Goal: Find specific page/section

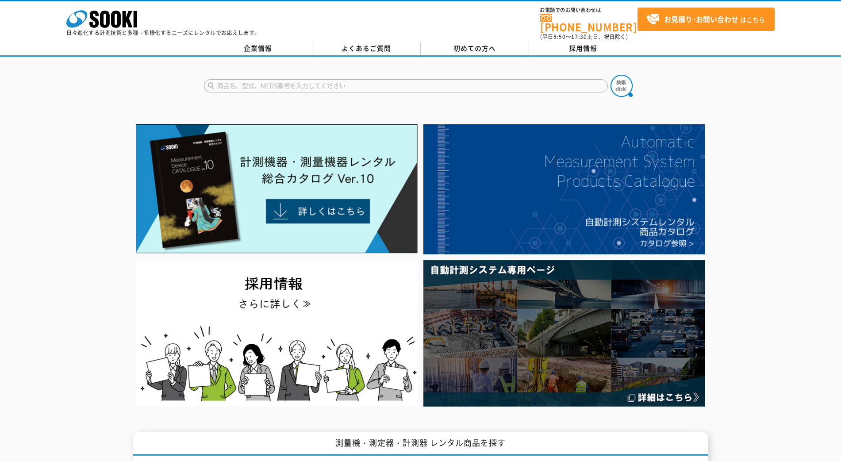
click at [274, 85] on input "text" at bounding box center [406, 85] width 404 height 13
type input "HM-40P"
click at [610, 75] on button at bounding box center [621, 86] width 22 height 22
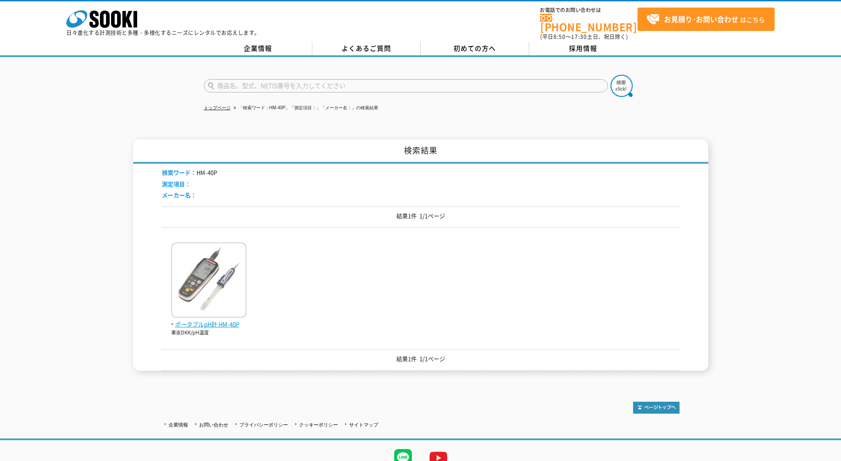
scroll to position [35, 0]
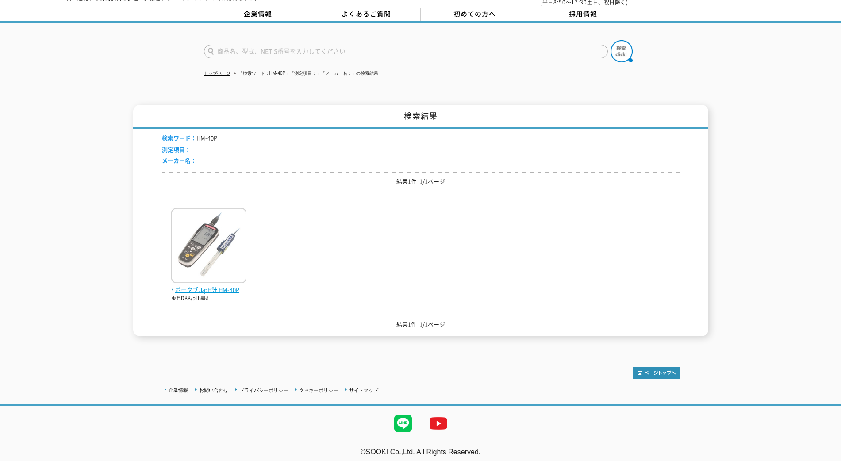
click at [226, 237] on img at bounding box center [208, 246] width 75 height 77
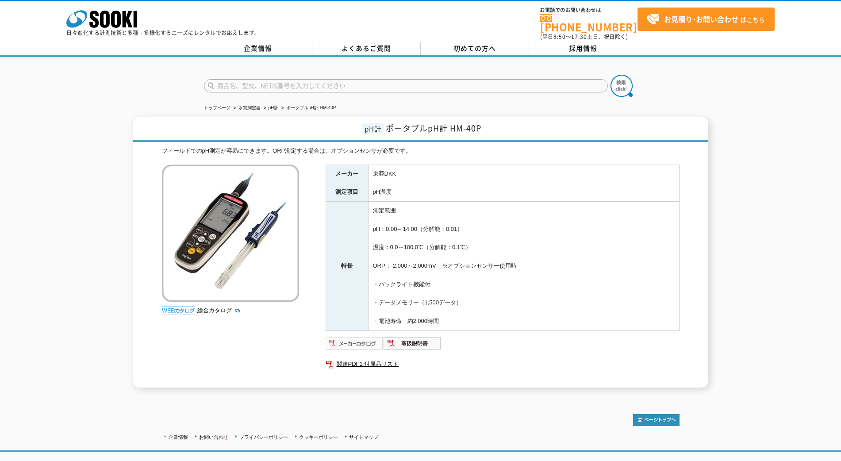
scroll to position [47, 0]
